Goal: Find specific page/section: Find specific page/section

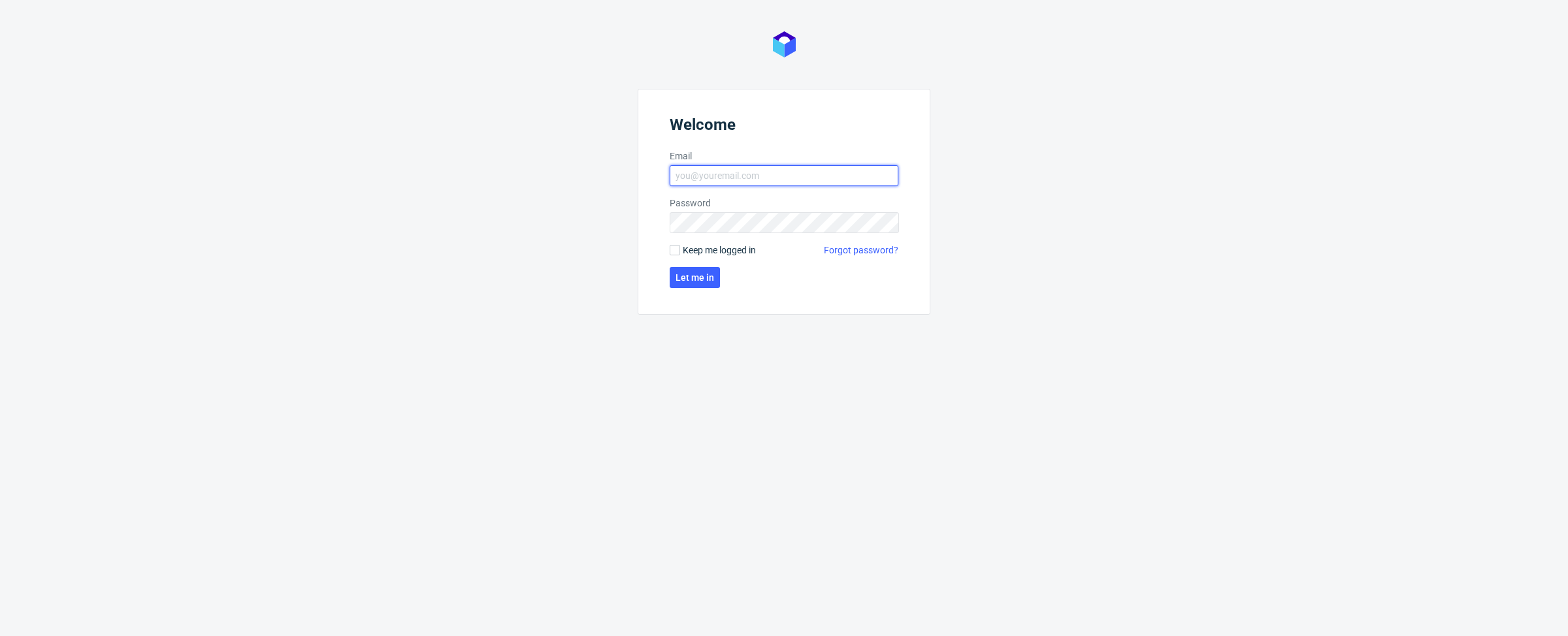
click at [714, 179] on input "Email" at bounding box center [784, 176] width 229 height 21
type input "[PERSON_NAME][EMAIL_ADDRESS][DOMAIN_NAME]"
click at [702, 273] on span "Let me in" at bounding box center [694, 277] width 38 height 9
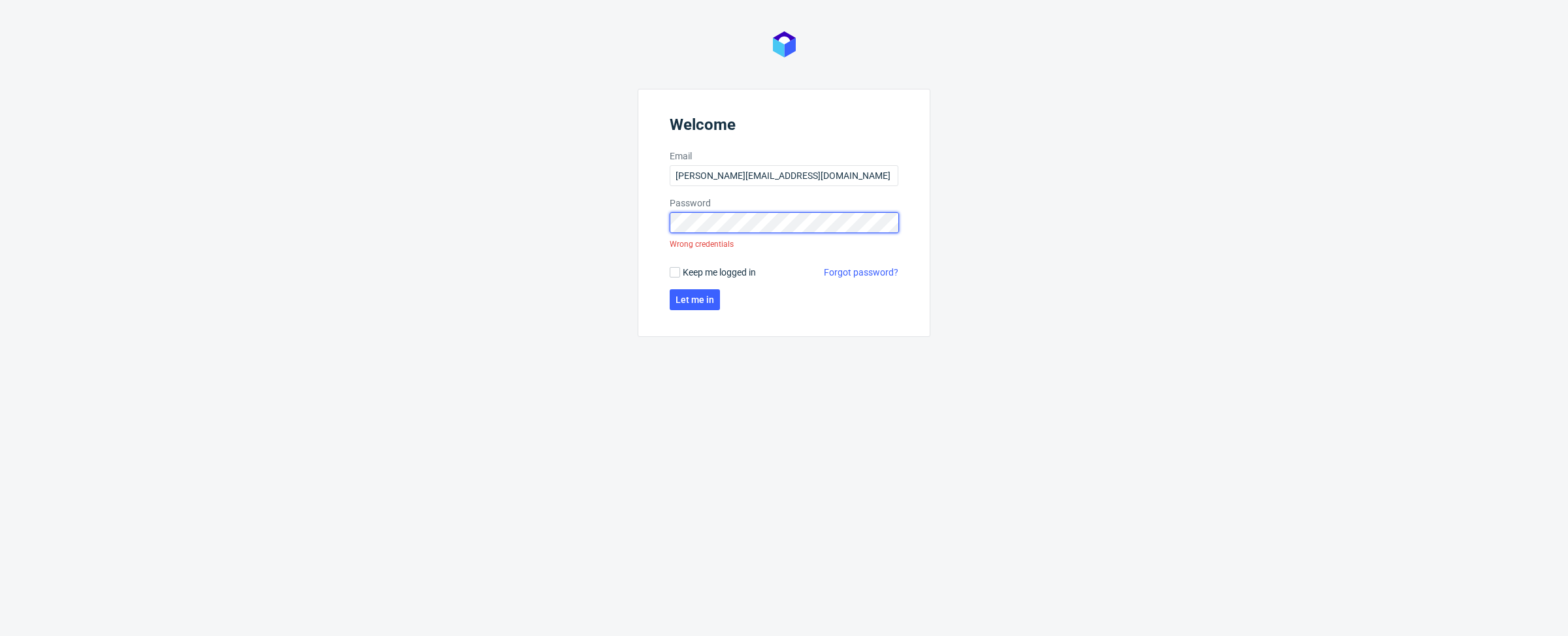
click button "Let me in" at bounding box center [694, 300] width 50 height 21
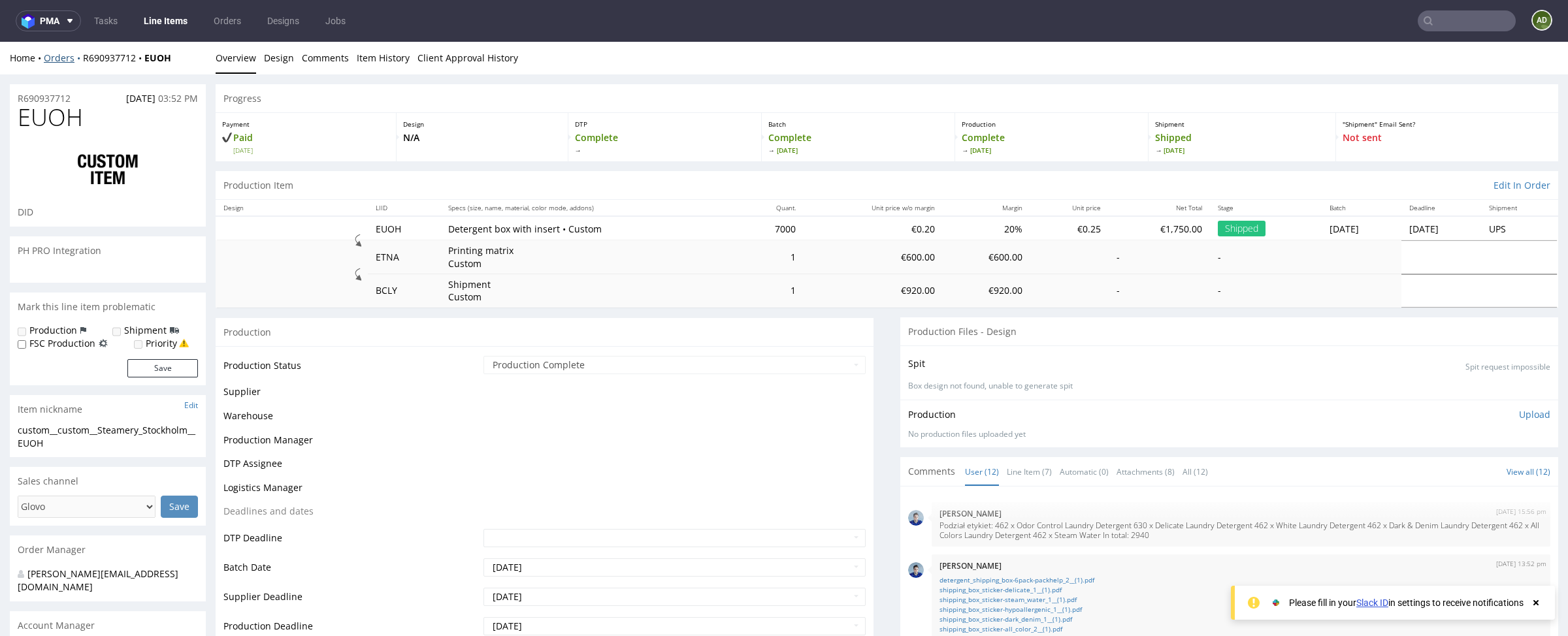
click at [60, 60] on link "Orders" at bounding box center [63, 58] width 39 height 13
click at [157, 20] on link "Line Items" at bounding box center [165, 21] width 59 height 21
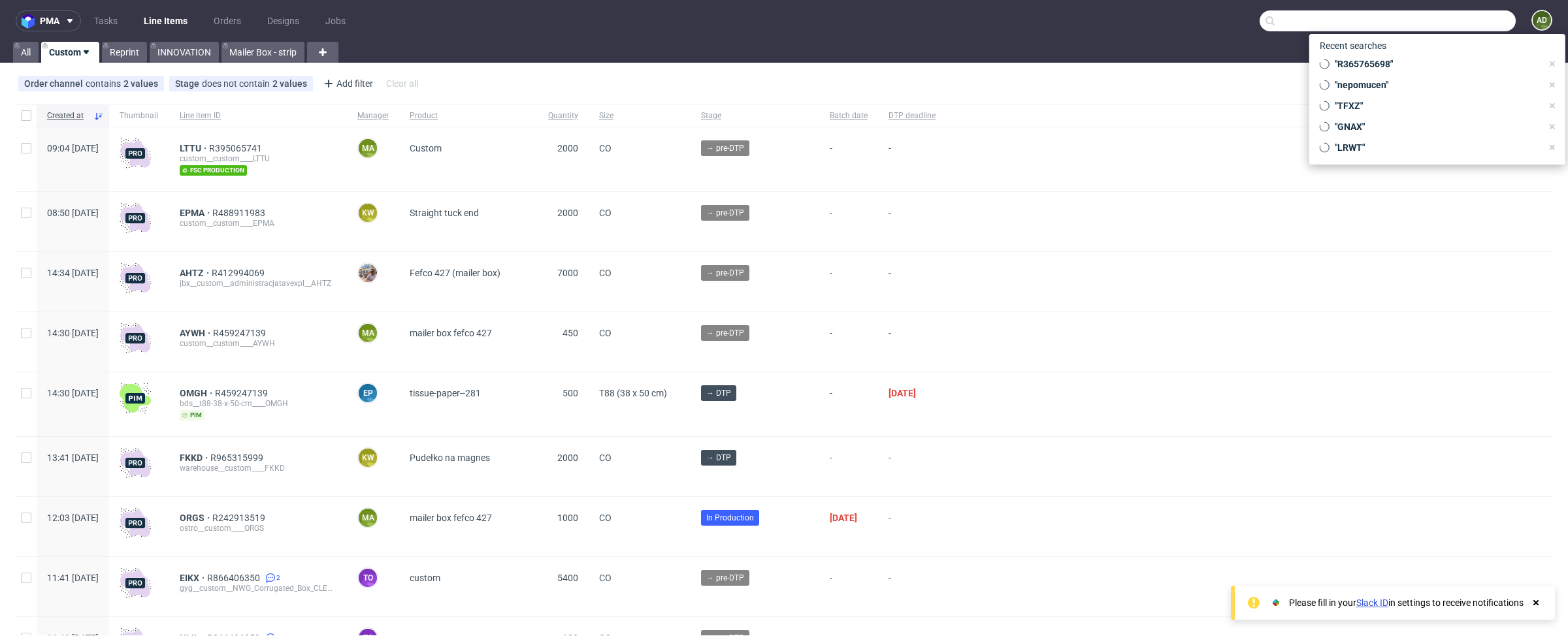
click at [1445, 23] on input "text" at bounding box center [1387, 21] width 256 height 21
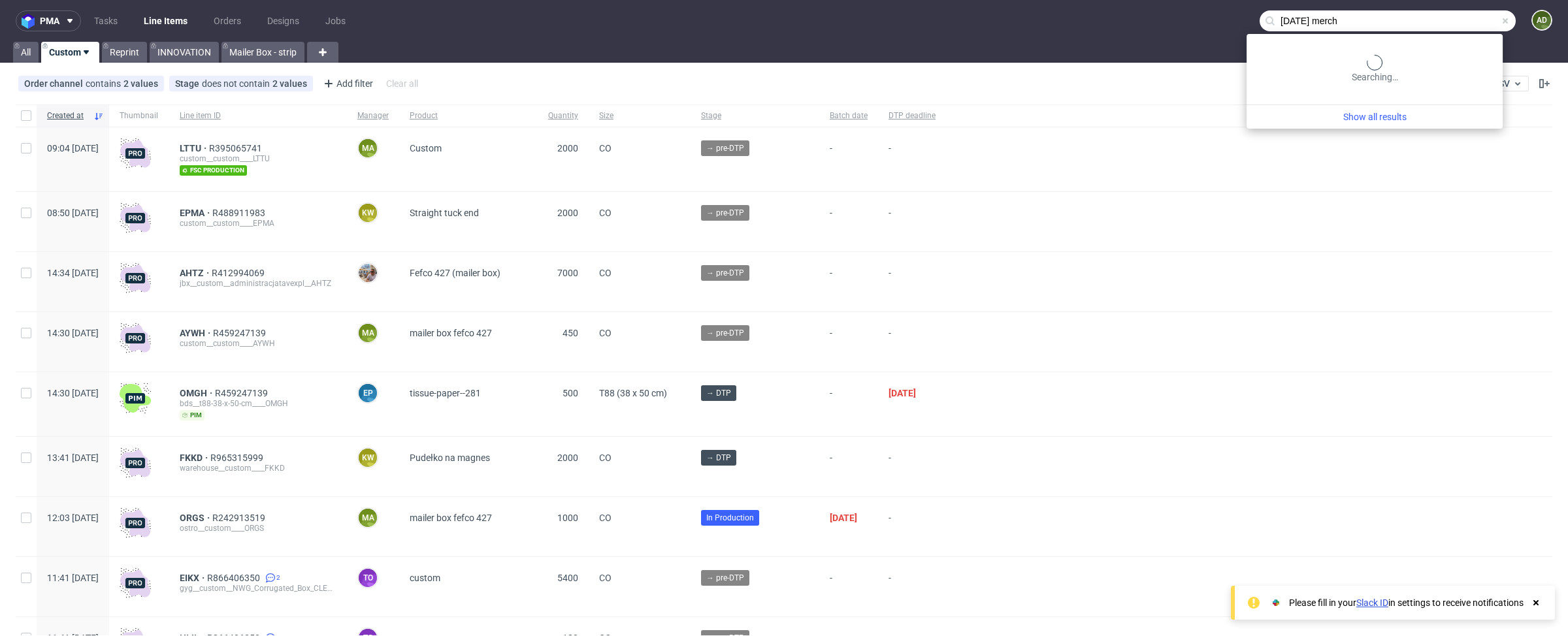
type input "monday merch"
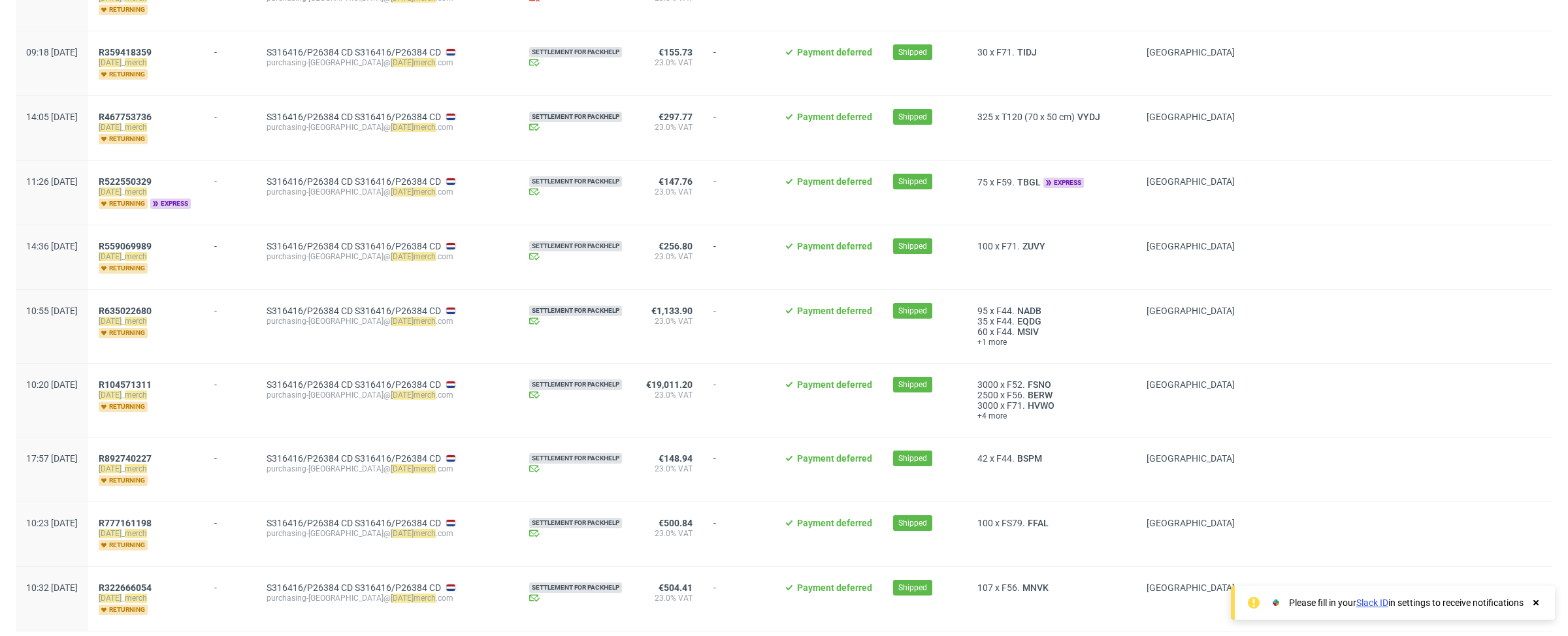
scroll to position [1488, 0]
